Goal: Task Accomplishment & Management: Use online tool/utility

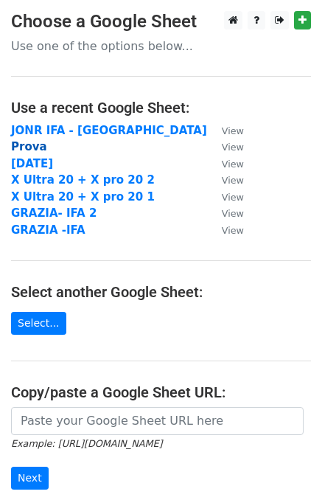
click at [26, 146] on strong "Prova" at bounding box center [29, 146] width 36 height 13
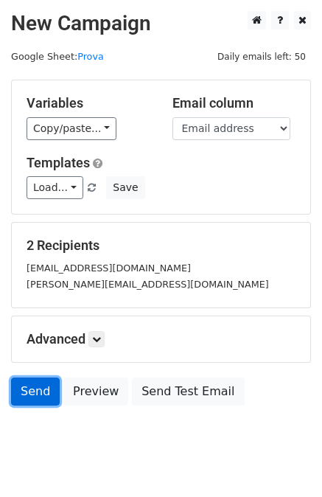
click at [33, 391] on link "Send" at bounding box center [35, 392] width 49 height 28
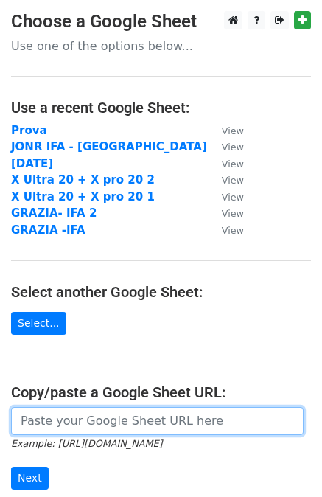
click at [38, 417] on input "url" at bounding box center [157, 421] width 293 height 28
paste input "https://docs.google.com/spreadsheets/d/1r3FfLAMj2DKiKOFqAb4W2uzNeUaVPNhep4sesr0…"
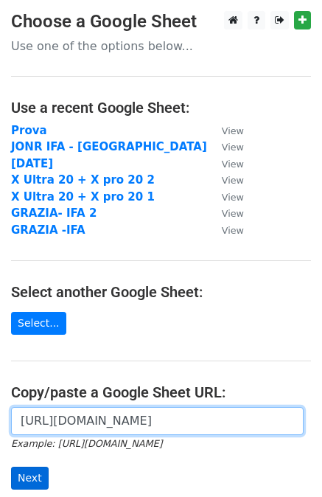
type input "https://docs.google.com/spreadsheets/d/1r3FfLAMj2DKiKOFqAb4W2uzNeUaVPNhep4sesr0…"
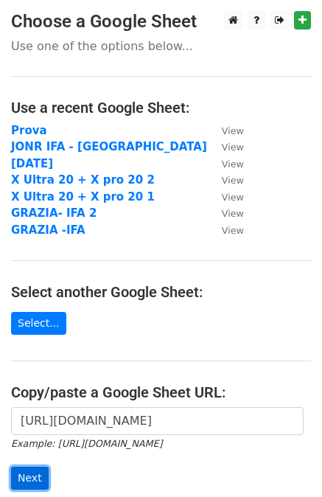
click at [32, 484] on input "Next" at bounding box center [30, 478] width 38 height 23
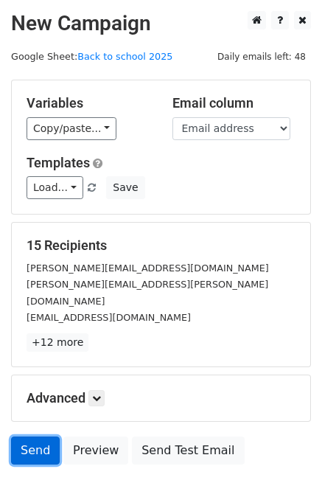
click at [32, 437] on link "Send" at bounding box center [35, 451] width 49 height 28
